Goal: Information Seeking & Learning: Learn about a topic

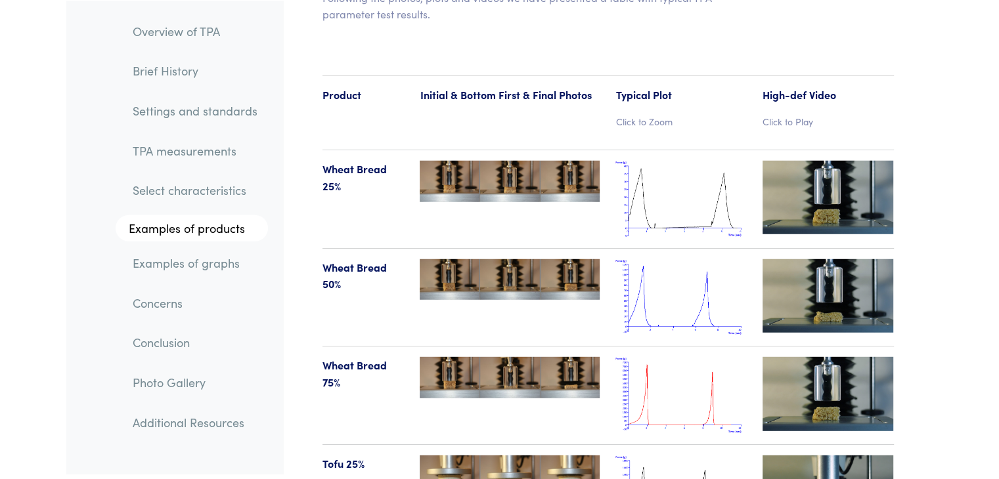
scroll to position [13392, 0]
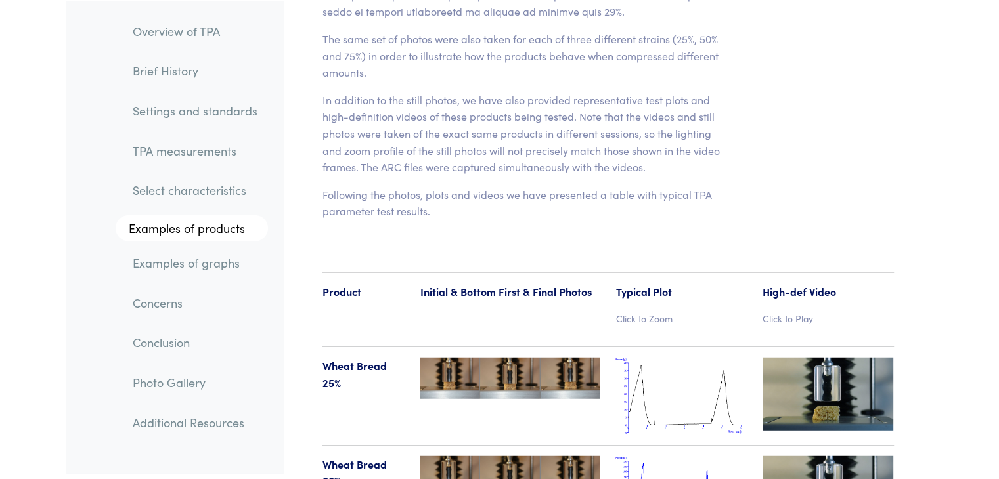
click at [654, 311] on p "Click to Zoom" at bounding box center [680, 318] width 131 height 14
click at [680, 358] on img at bounding box center [680, 396] width 131 height 77
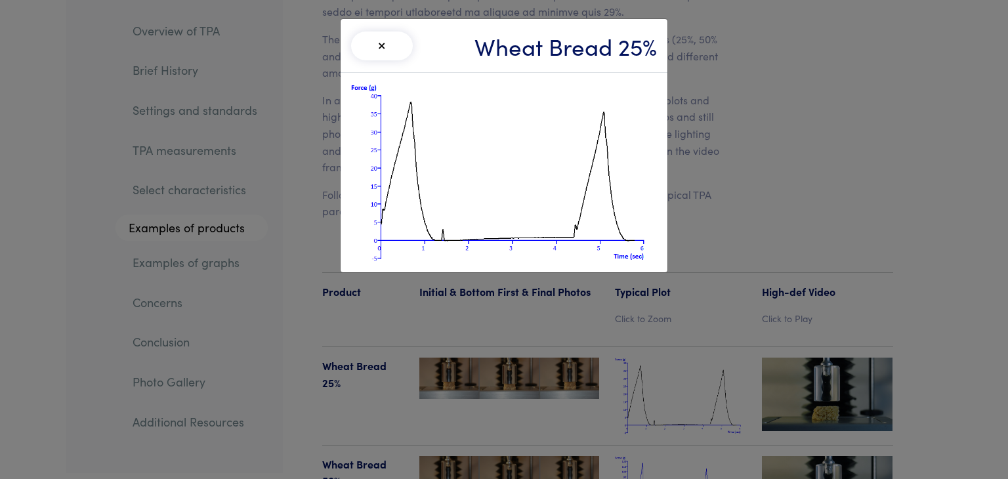
click at [675, 358] on div "× Wheat Bread 25%" at bounding box center [504, 239] width 1008 height 479
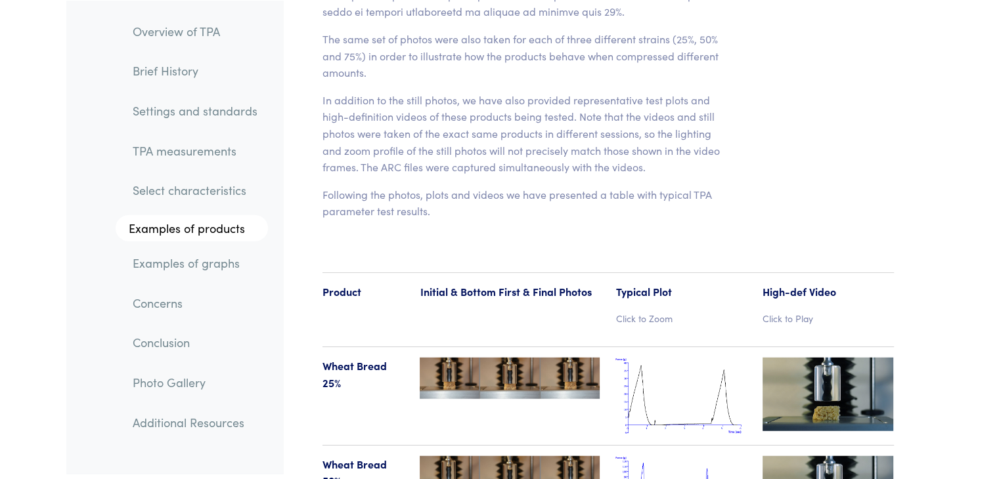
click at [843, 358] on img at bounding box center [827, 395] width 131 height 74
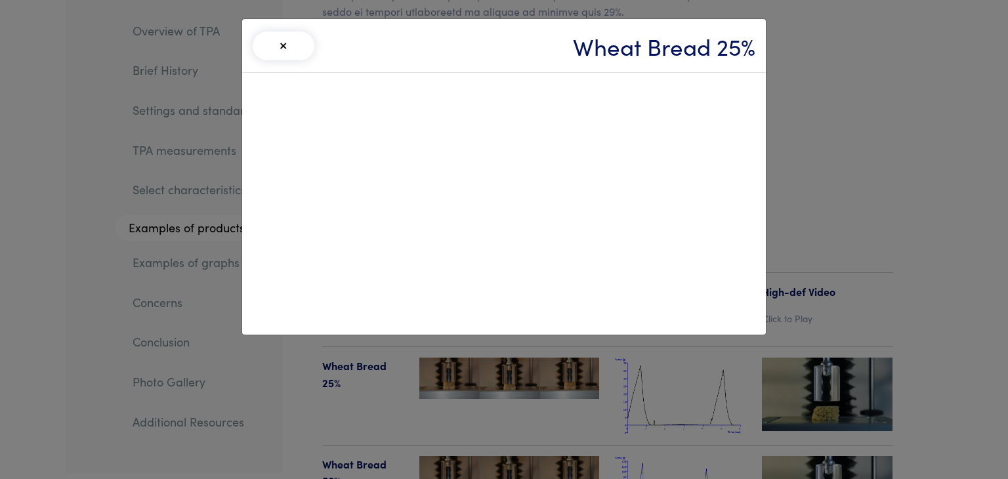
click at [849, 448] on div "× Wheat Bread 25%" at bounding box center [504, 239] width 1008 height 479
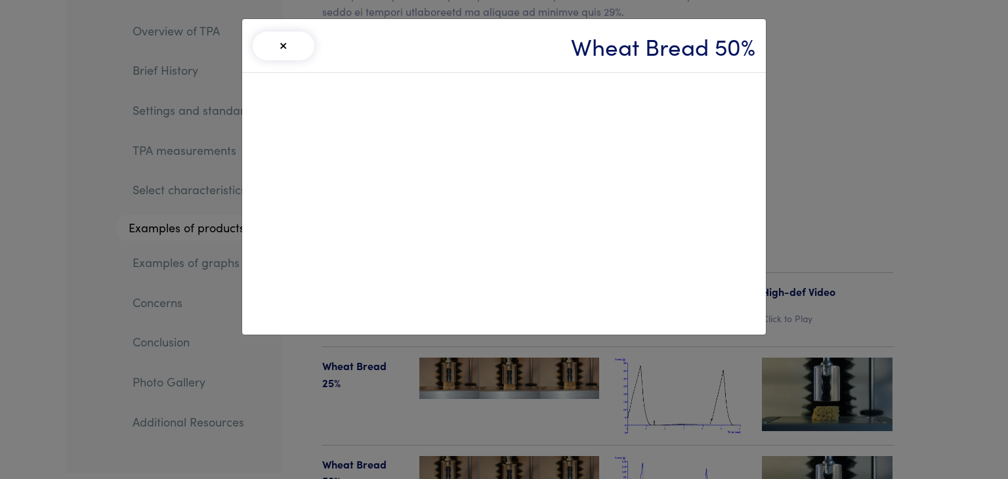
click at [282, 35] on button "×" at bounding box center [284, 46] width 62 height 29
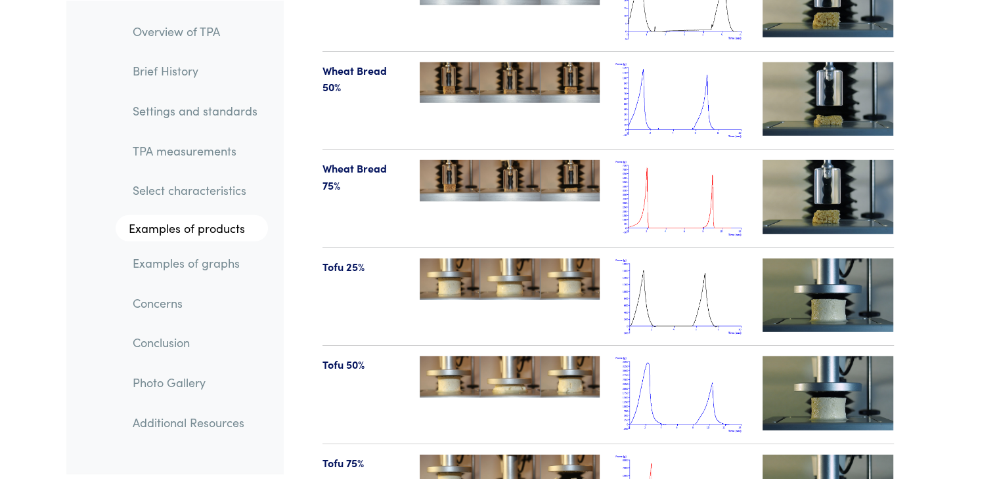
scroll to position [13589, 0]
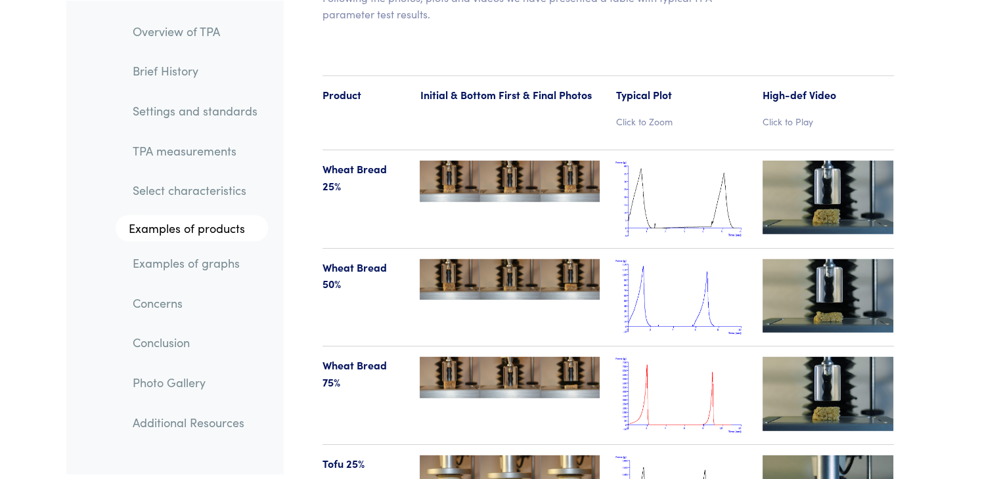
click at [653, 183] on img at bounding box center [680, 199] width 131 height 77
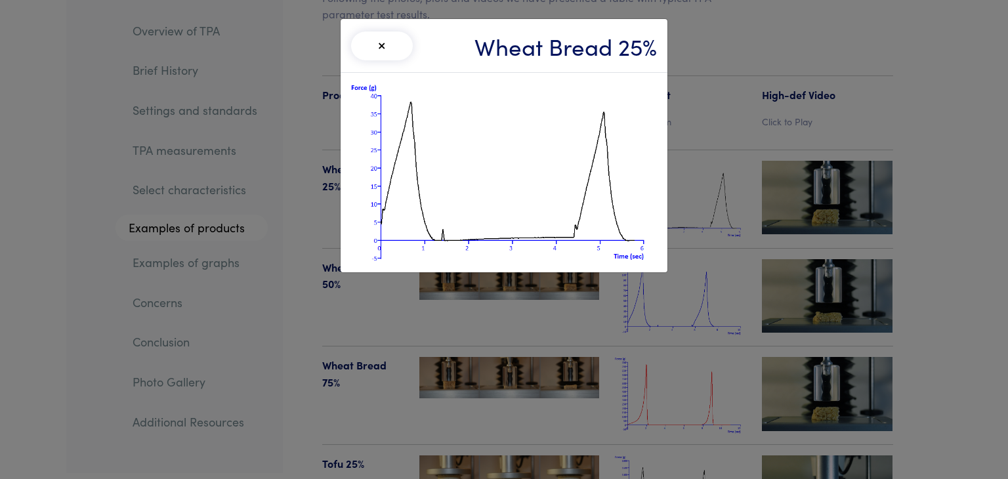
click at [380, 47] on button "×" at bounding box center [382, 46] width 62 height 29
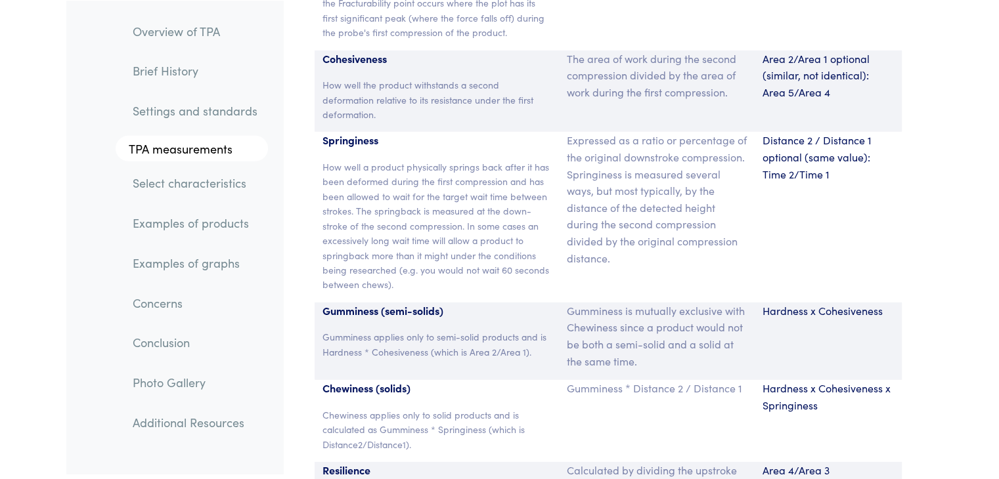
scroll to position [8863, 0]
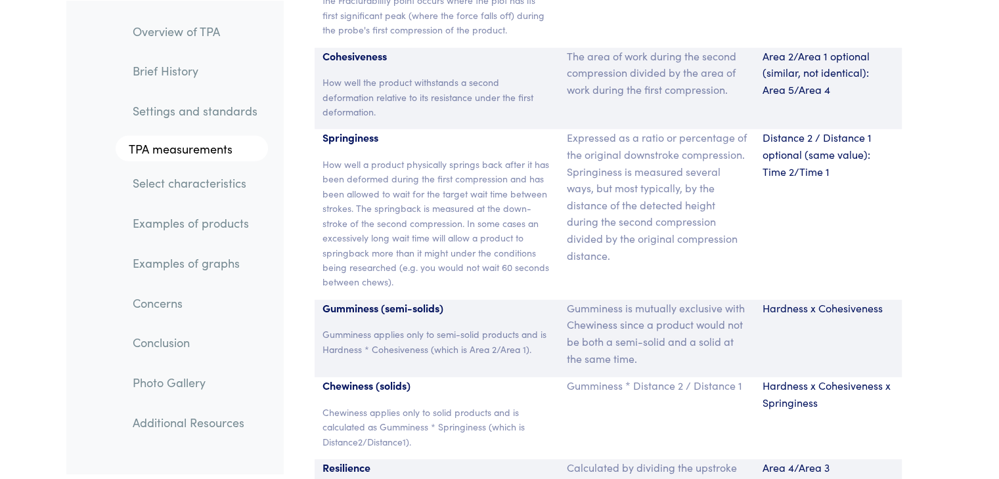
click at [832, 161] on p "Distance 2 / Distance 1 optional (same value): Time 2/Time 1" at bounding box center [827, 154] width 131 height 51
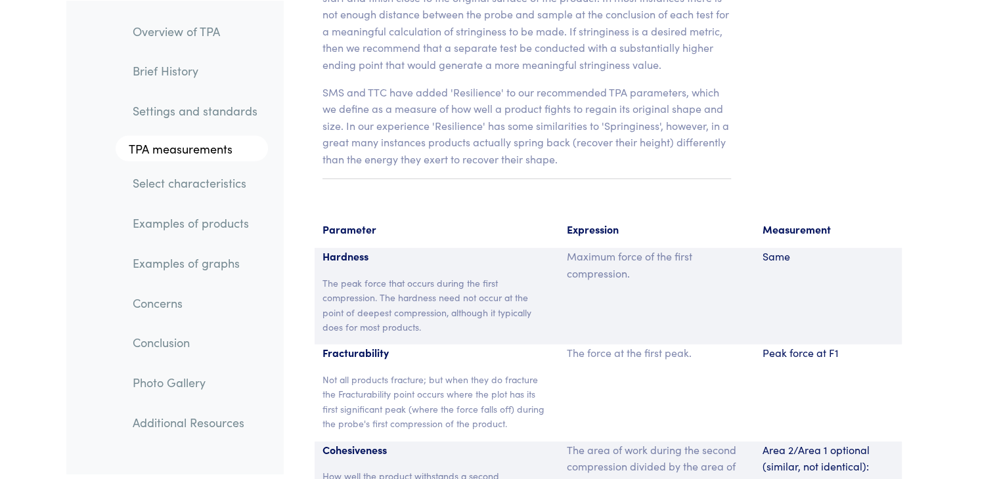
scroll to position [8666, 0]
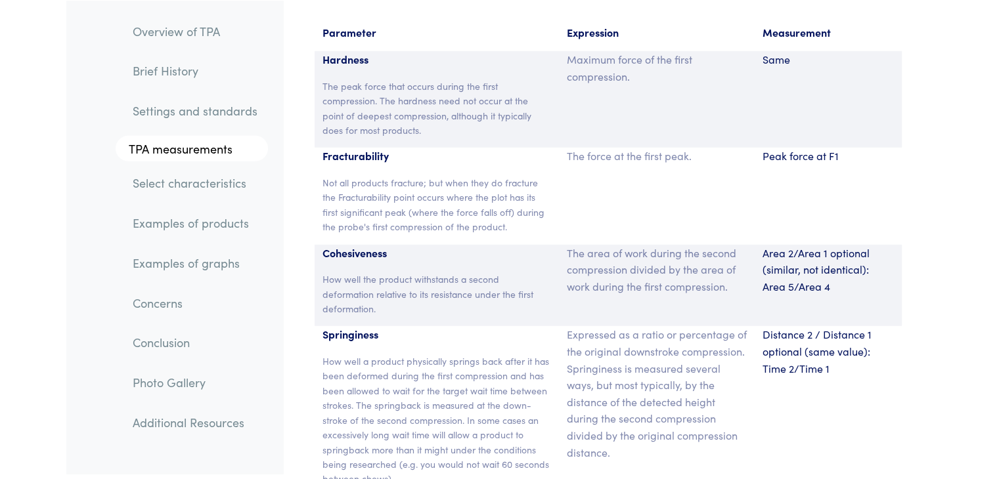
click at [780, 337] on p "Distance 2 / Distance 1 optional (same value): Time 2/Time 1" at bounding box center [827, 351] width 131 height 51
click at [825, 343] on p "Distance 2 / Distance 1 optional (same value): Time 2/Time 1" at bounding box center [827, 351] width 131 height 51
click at [839, 347] on p "Distance 2 / Distance 1 optional (same value): Time 2/Time 1" at bounding box center [827, 351] width 131 height 51
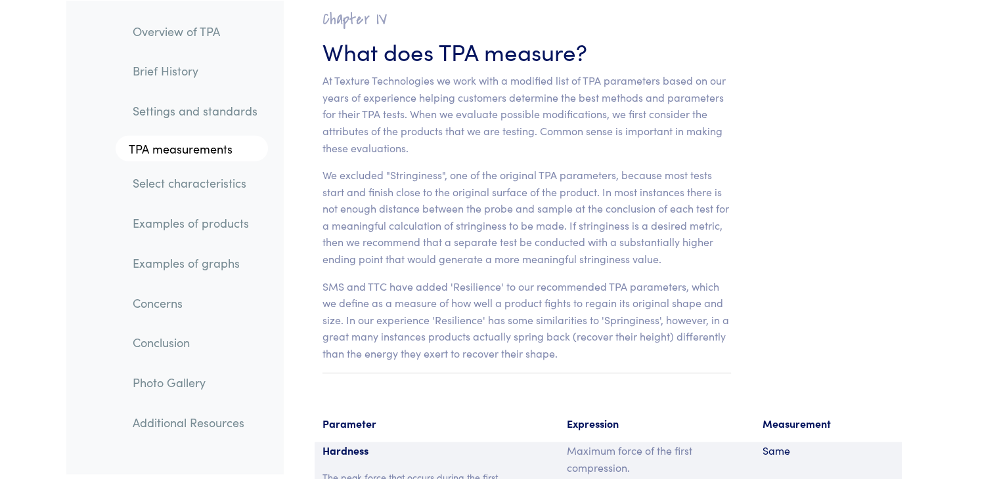
scroll to position [8272, 0]
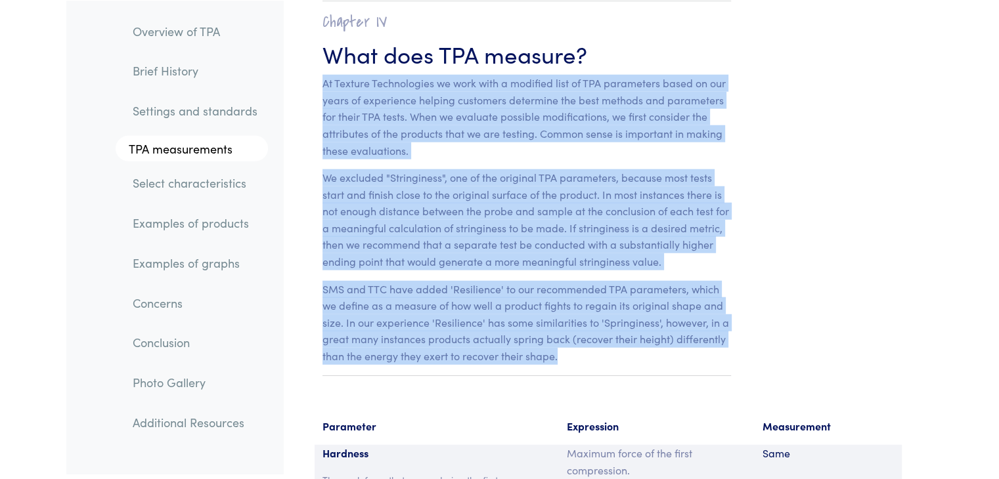
drag, startPoint x: 574, startPoint y: 346, endPoint x: 324, endPoint y: 66, distance: 376.1
click at [324, 66] on section "Chapter IV What does TPA measure? At Texture Technologies we work with a modifi…" at bounding box center [527, 188] width 472 height 428
copy section "At Texture Technologies we work with a modified list of TPA parameters based on…"
click at [717, 300] on p "SMS and TTC have added 'Resilience' to our recommended TPA parameters, which we…" at bounding box center [526, 323] width 409 height 84
click at [760, 298] on section "Chapter IV What does TPA measure? At Texture Technologies we work with a modifi…" at bounding box center [527, 188] width 472 height 428
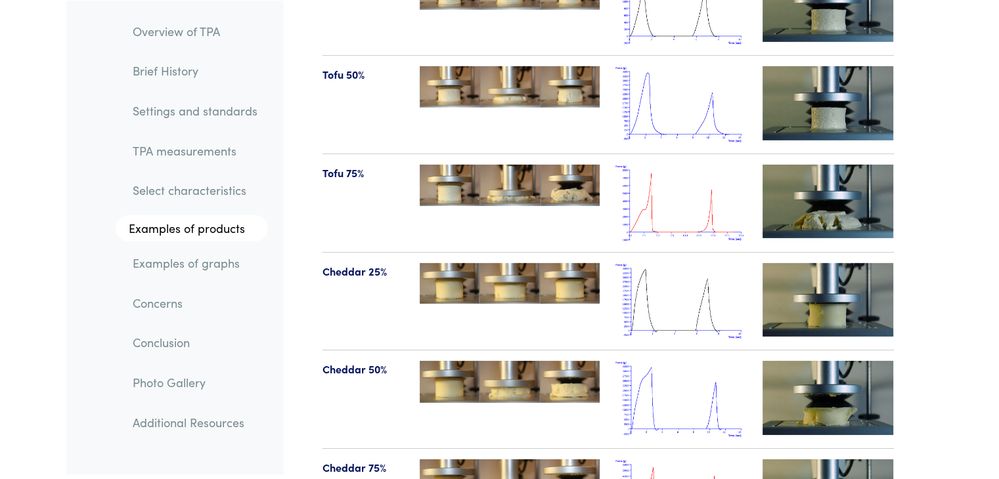
scroll to position [13983, 0]
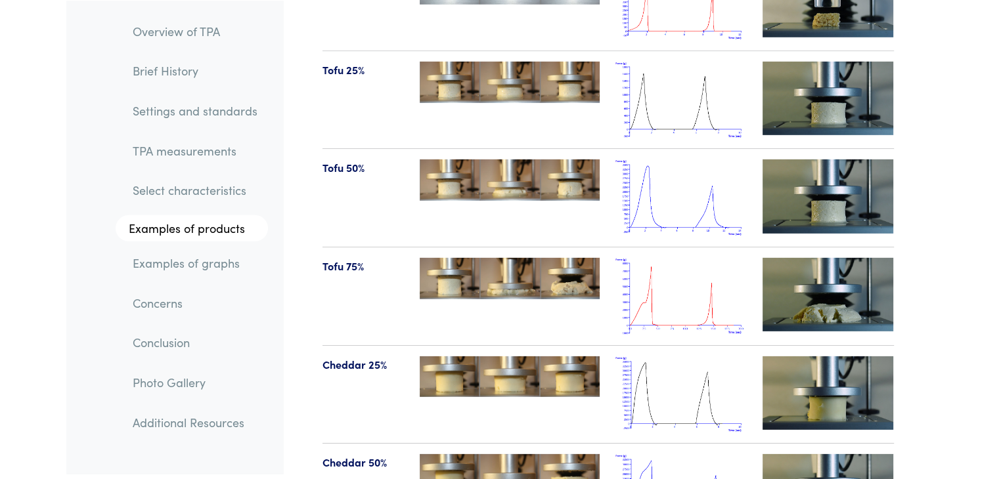
click at [658, 258] on img at bounding box center [680, 296] width 131 height 77
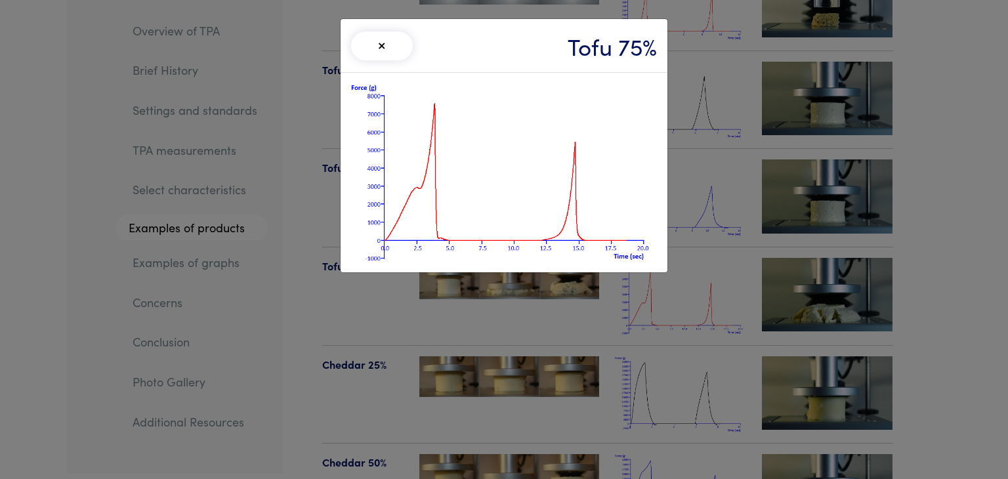
click at [676, 266] on div "× Tofu 75%" at bounding box center [504, 239] width 1008 height 479
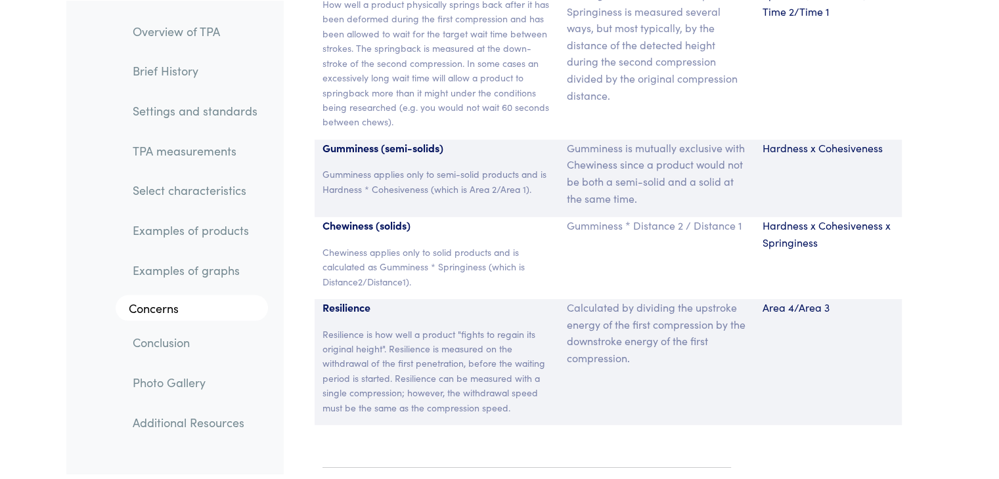
scroll to position [9453, 0]
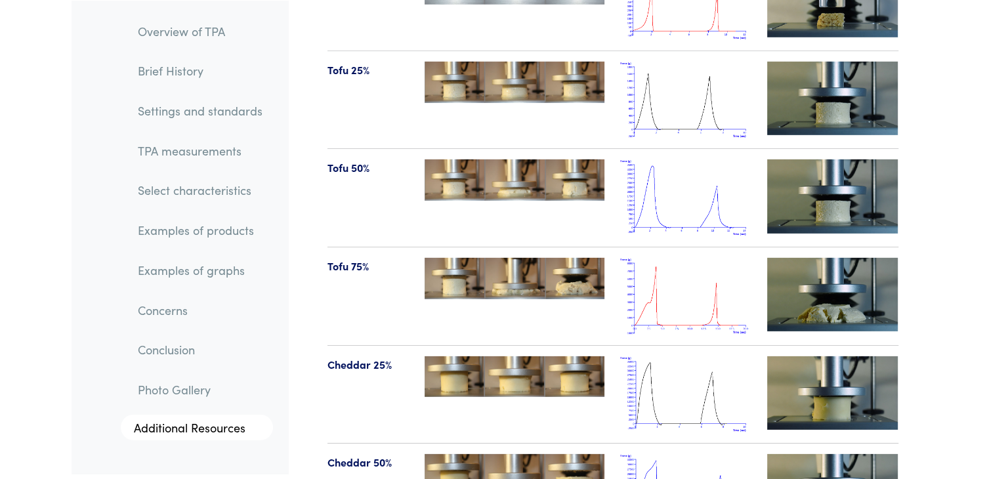
scroll to position [13983, 0]
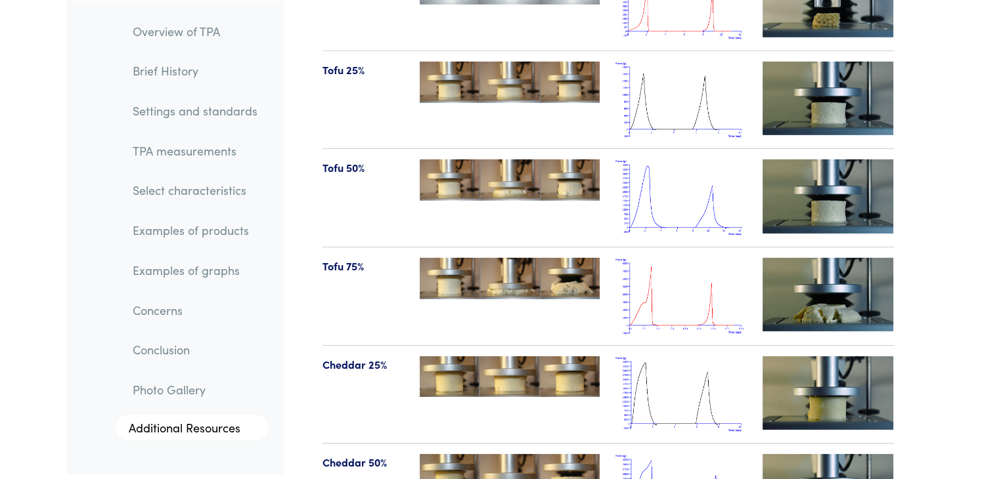
click at [658, 258] on img at bounding box center [680, 296] width 131 height 77
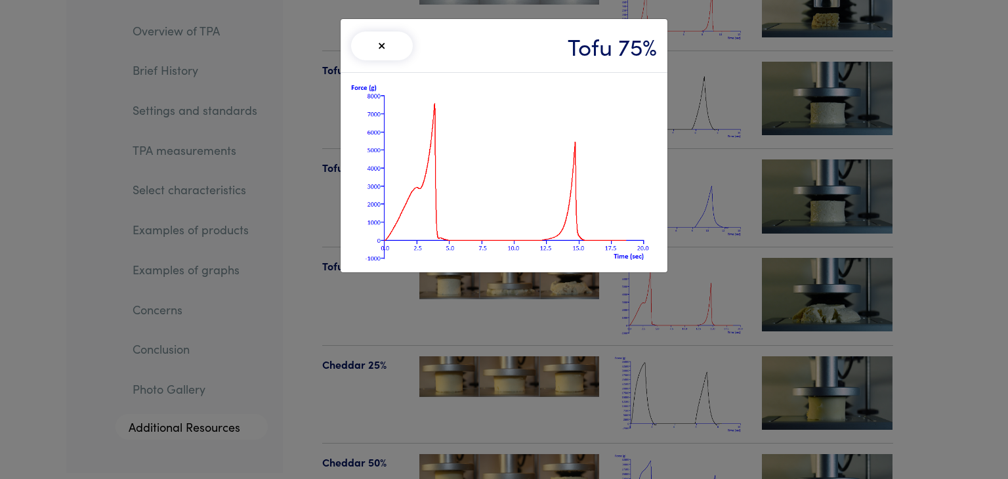
click at [374, 53] on button "×" at bounding box center [382, 46] width 62 height 29
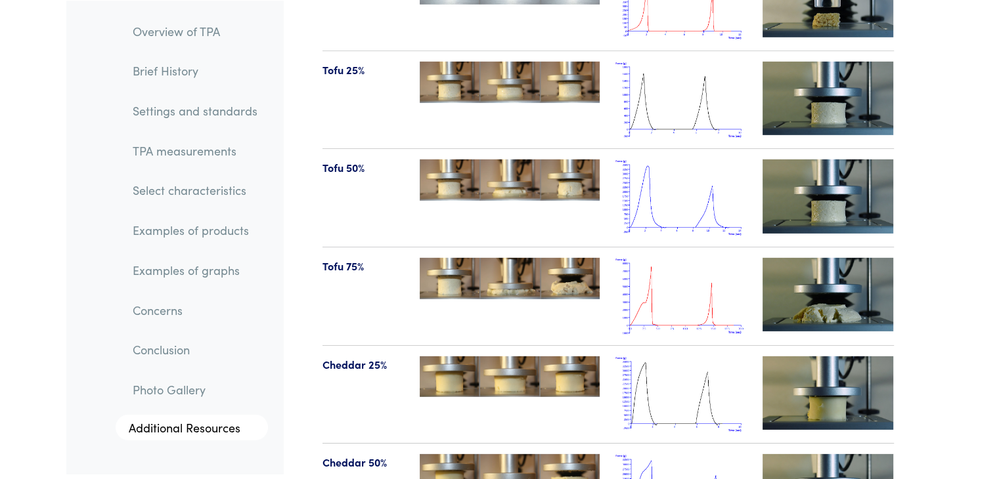
click at [689, 273] on img at bounding box center [680, 296] width 131 height 77
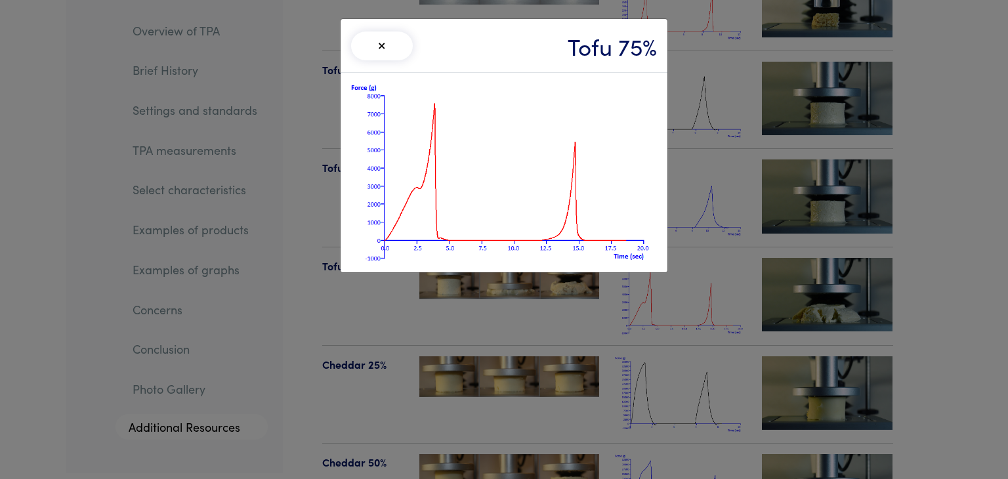
click at [448, 296] on div "× Tofu 75%" at bounding box center [504, 239] width 1008 height 479
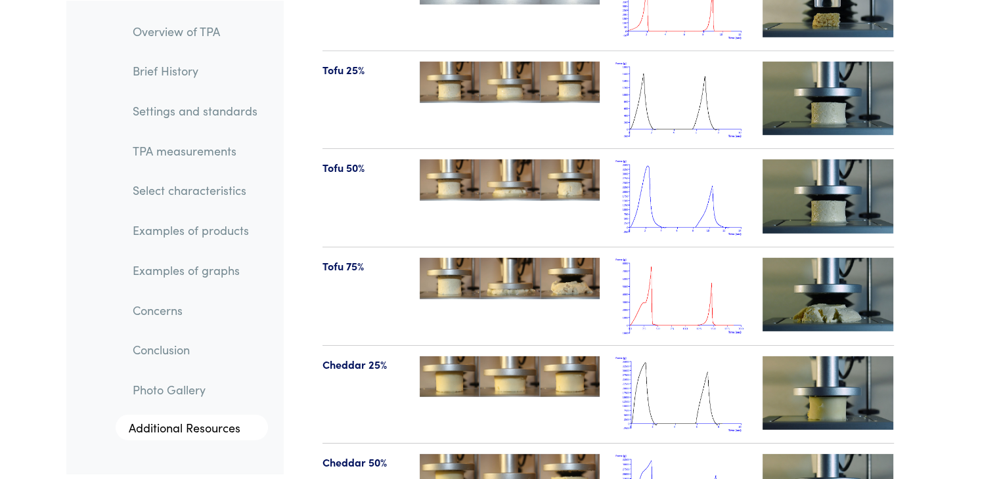
click at [664, 264] on img at bounding box center [680, 296] width 131 height 77
